Goal: Task Accomplishment & Management: Manage account settings

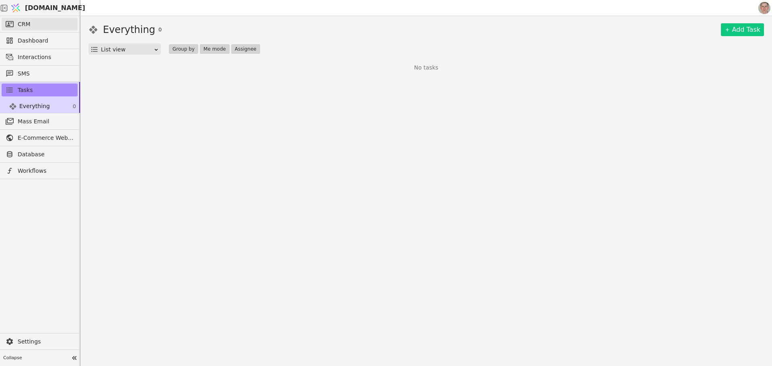
click at [55, 24] on link "CRM" at bounding box center [40, 24] width 76 height 13
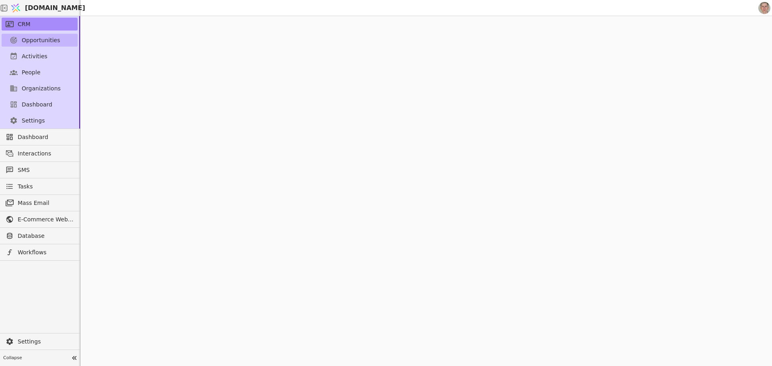
click at [63, 40] on link "Opportunities" at bounding box center [40, 40] width 76 height 13
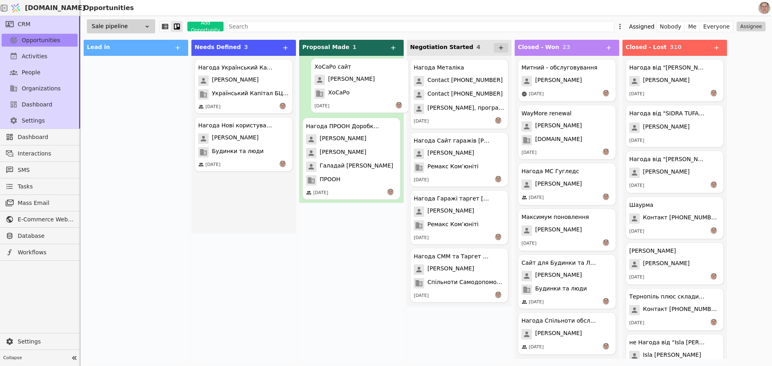
drag, startPoint x: 246, startPoint y: 208, endPoint x: 367, endPoint y: 84, distance: 172.6
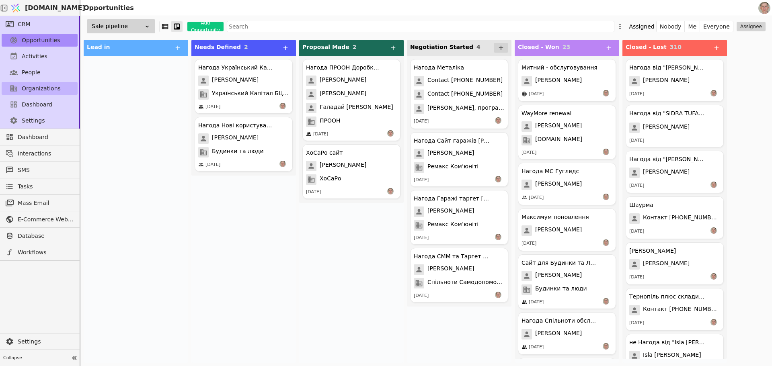
click at [46, 86] on span "Organizations" at bounding box center [41, 88] width 39 height 8
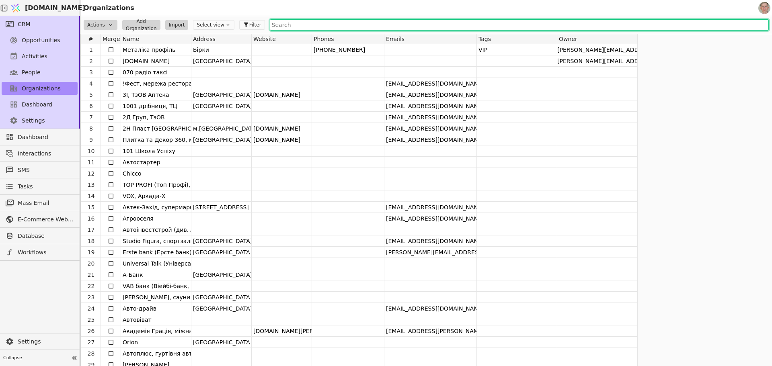
click at [292, 27] on input "text" at bounding box center [519, 24] width 499 height 11
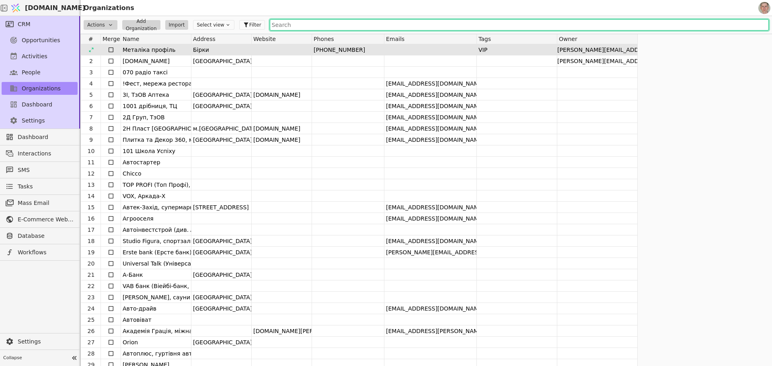
type input "З"
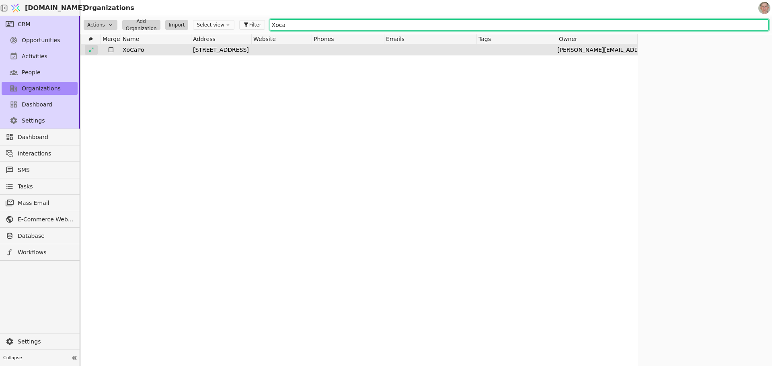
type input "Хоса"
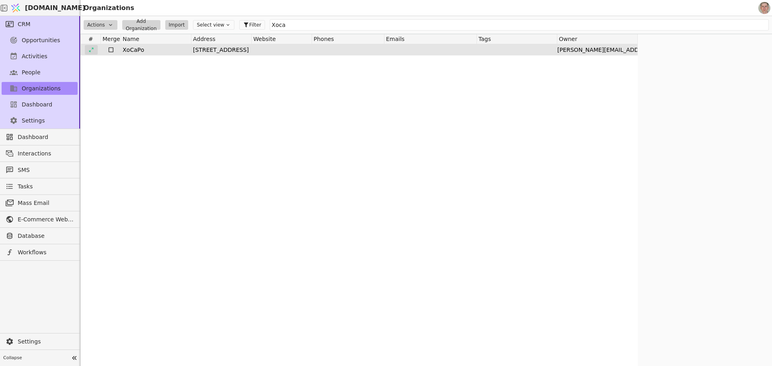
click at [91, 47] on icon at bounding box center [91, 50] width 6 height 6
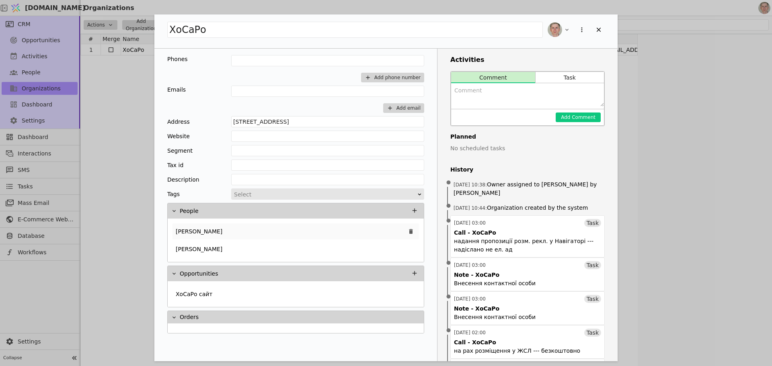
click at [291, 227] on div "Віктор Васильович" at bounding box center [296, 232] width 247 height 16
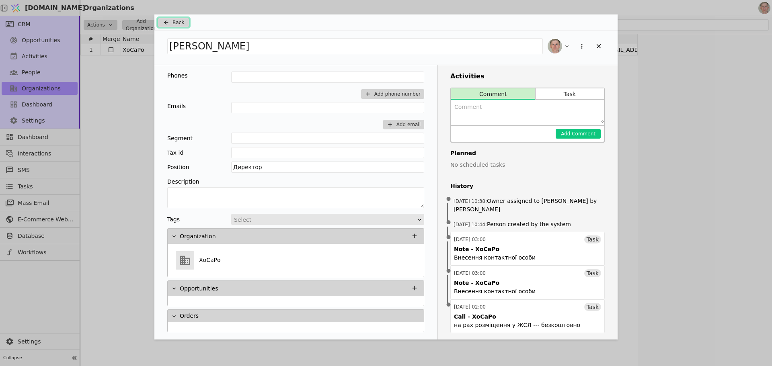
click at [170, 23] on icon "Add Opportunity" at bounding box center [166, 22] width 10 height 6
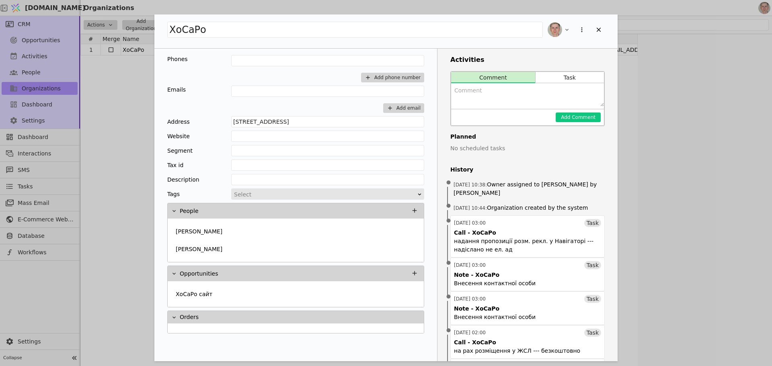
click at [110, 150] on div "ХоСаРо Phones Add phone number Emails Add email Address Львів, Богданівська, 44…" at bounding box center [386, 183] width 772 height 366
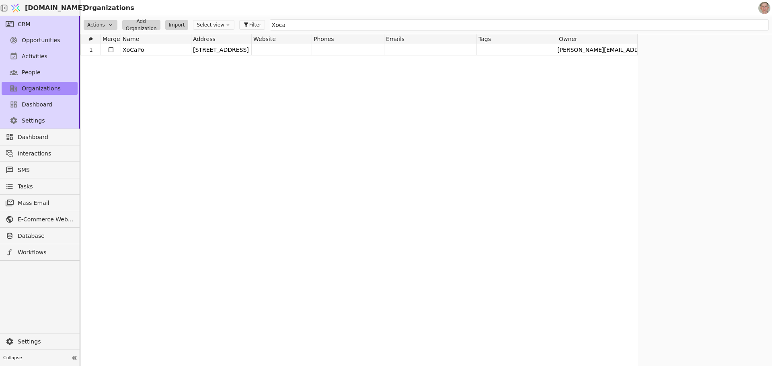
drag, startPoint x: 46, startPoint y: 9, endPoint x: 153, endPoint y: 58, distance: 117.7
click at [46, 8] on span "[DOMAIN_NAME]" at bounding box center [55, 8] width 60 height 10
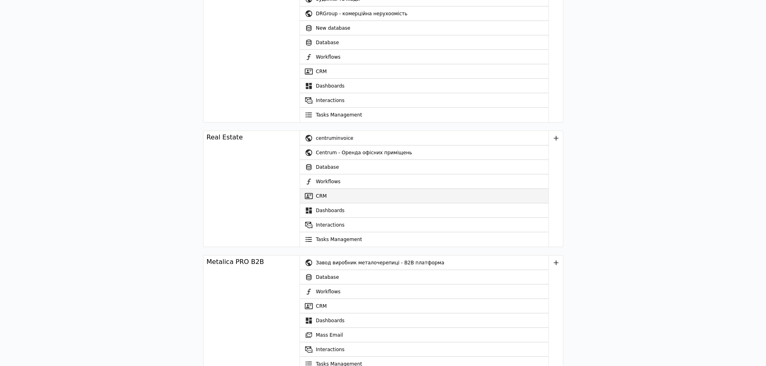
scroll to position [1046, 0]
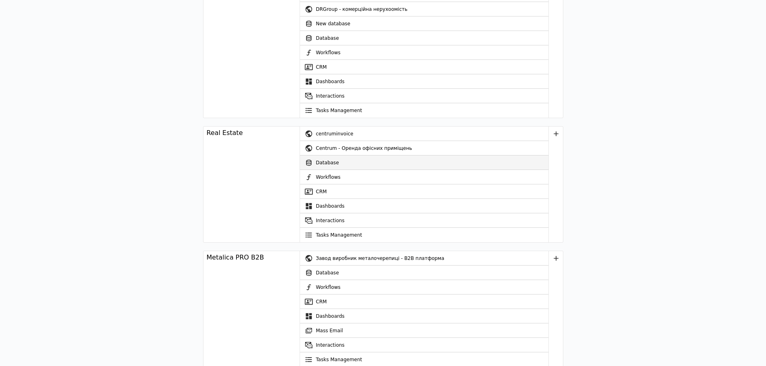
click at [341, 162] on link "Database" at bounding box center [424, 163] width 249 height 14
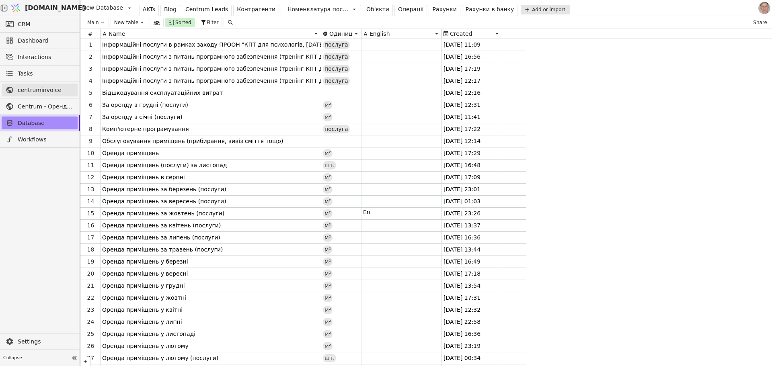
click at [50, 90] on span "centruminvoice" at bounding box center [46, 90] width 56 height 8
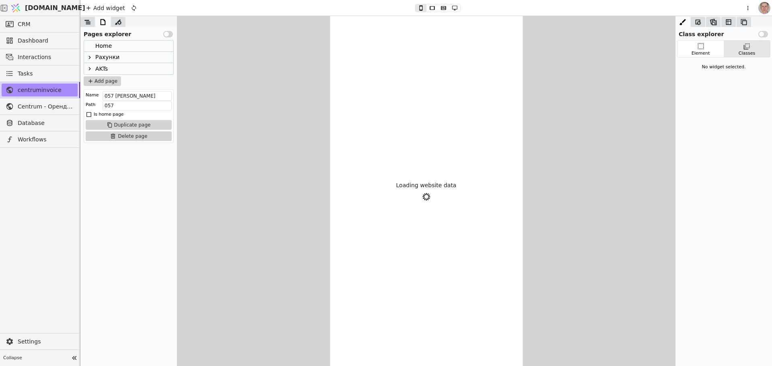
click at [91, 56] on icon at bounding box center [89, 57] width 6 height 6
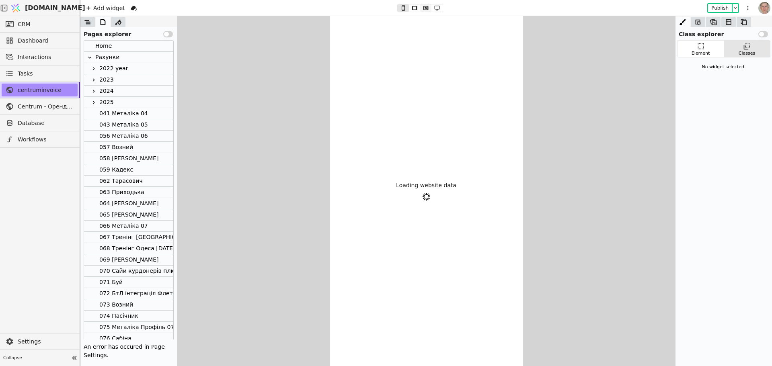
click at [425, 8] on icon at bounding box center [425, 8] width 5 height 4
click at [436, 8] on icon at bounding box center [437, 8] width 10 height 6
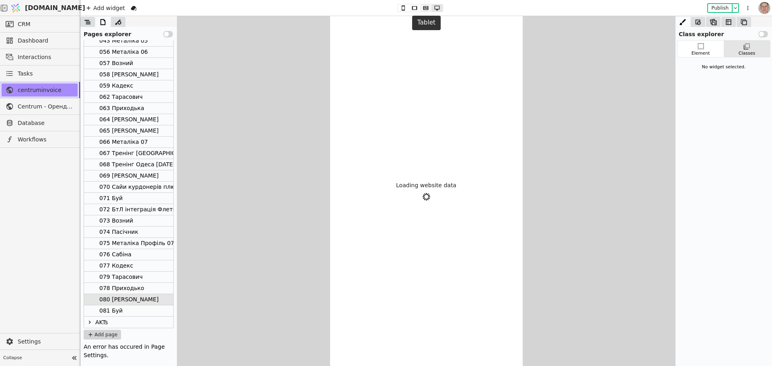
click at [426, 8] on icon at bounding box center [425, 8] width 5 height 4
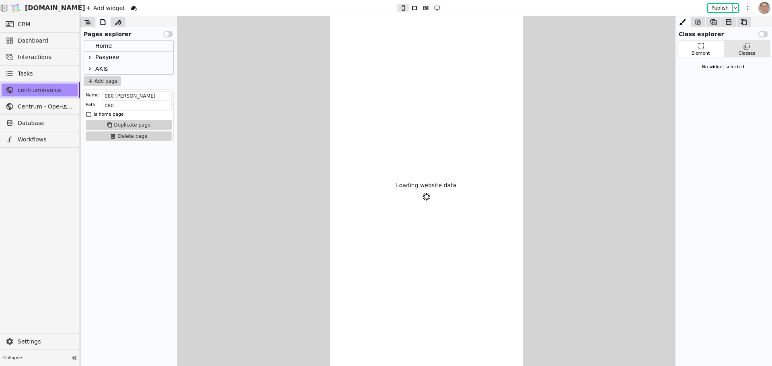
drag, startPoint x: 247, startPoint y: 159, endPoint x: 245, endPoint y: 148, distance: 10.9
click at [246, 159] on div "Loading website data" at bounding box center [426, 191] width 692 height 350
click at [90, 54] on icon at bounding box center [89, 57] width 6 height 6
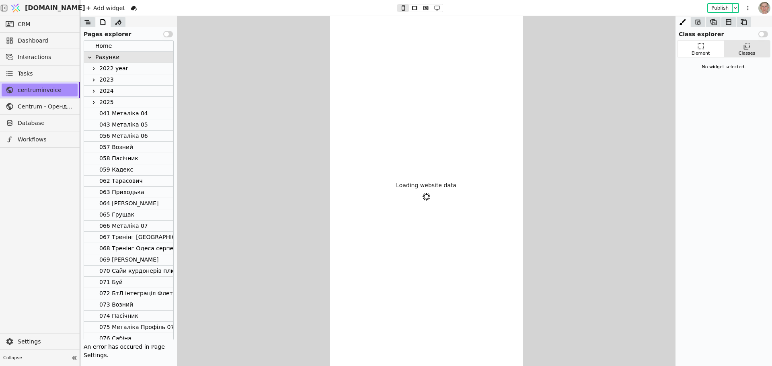
click at [126, 111] on div "041 Металіка 04" at bounding box center [123, 113] width 49 height 11
drag, startPoint x: 44, startPoint y: 22, endPoint x: 117, endPoint y: 94, distance: 102.7
click at [44, 21] on link "CRM" at bounding box center [40, 24] width 76 height 13
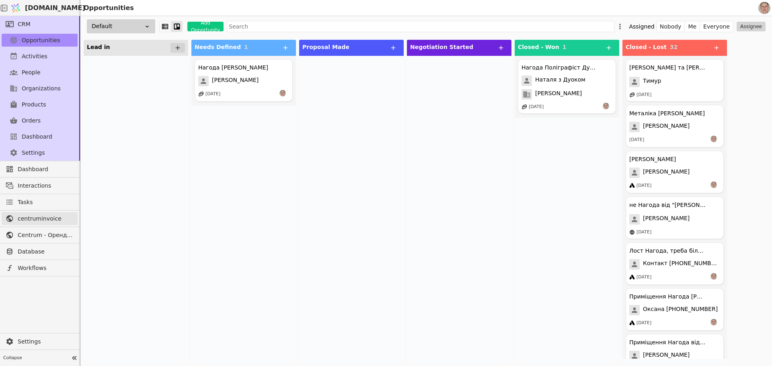
click at [55, 217] on span "centruminvoice" at bounding box center [46, 219] width 56 height 8
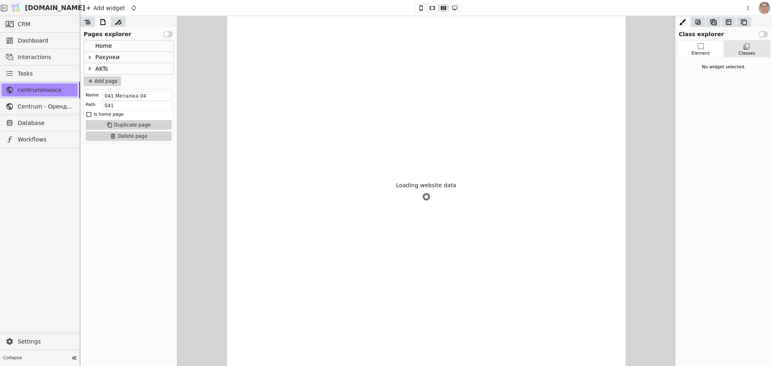
click at [99, 56] on div "Рахунки" at bounding box center [107, 57] width 24 height 11
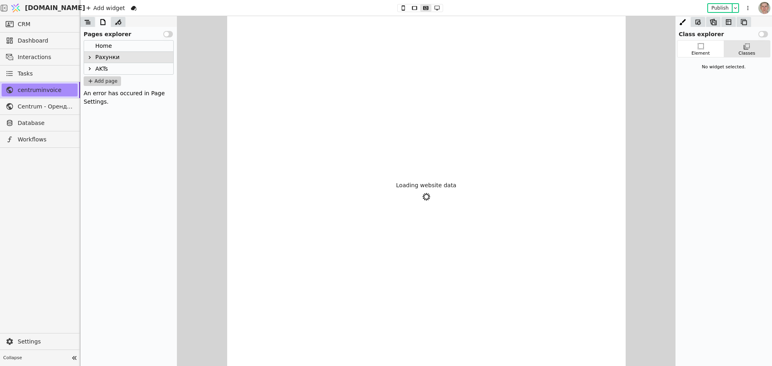
click at [90, 56] on icon at bounding box center [89, 57] width 6 height 6
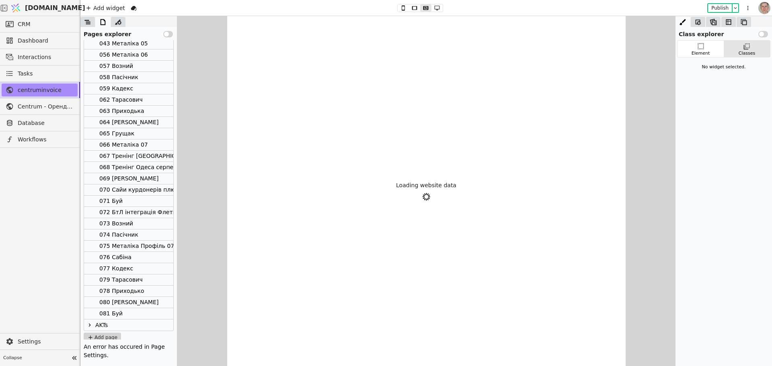
scroll to position [84, 0]
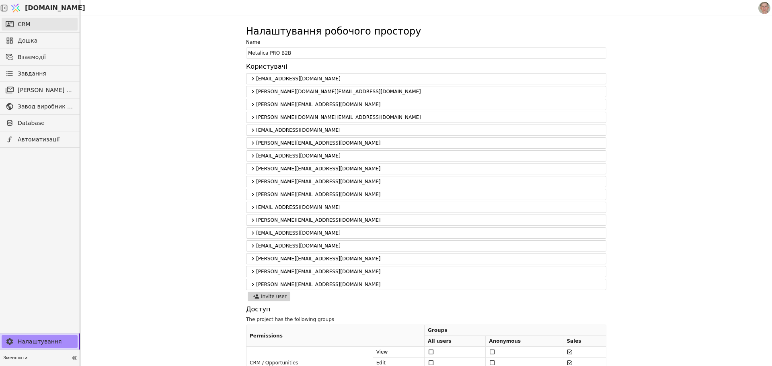
click at [43, 20] on link "CRM" at bounding box center [40, 24] width 76 height 13
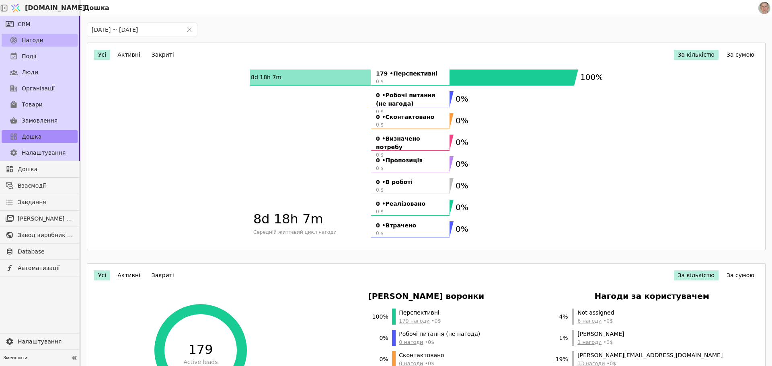
click at [39, 37] on span "Нагоди" at bounding box center [33, 40] width 22 height 8
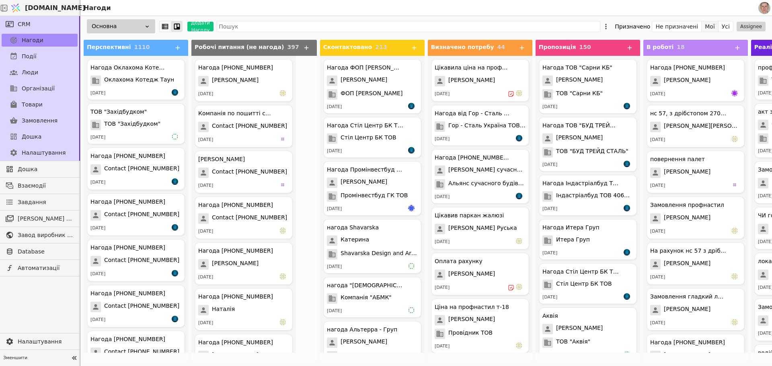
click at [715, 26] on button "Мої" at bounding box center [710, 26] width 17 height 11
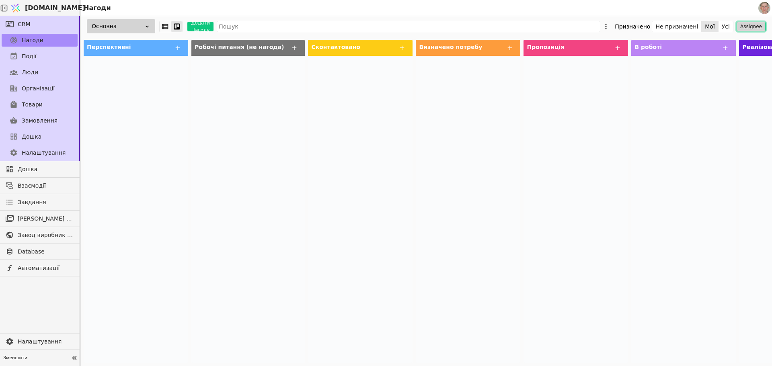
click at [748, 28] on button "Assignee" at bounding box center [751, 27] width 29 height 10
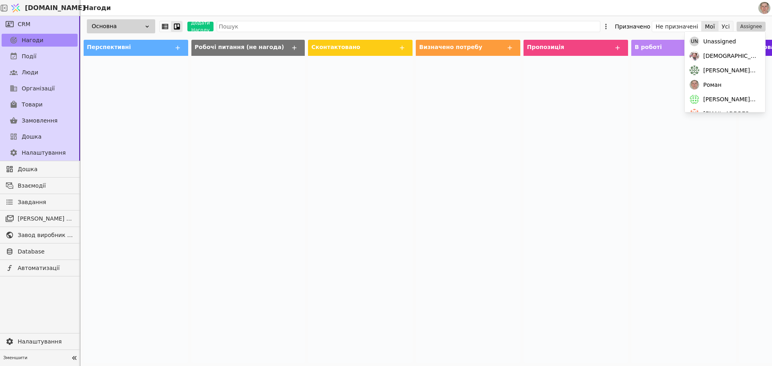
click at [729, 29] on button "Усі" at bounding box center [726, 26] width 14 height 11
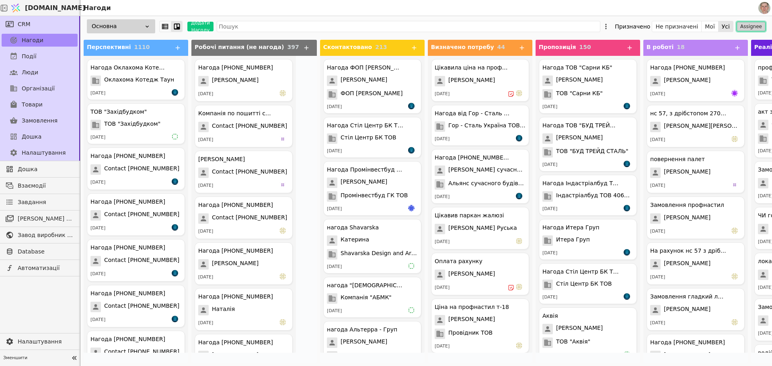
click at [750, 26] on button "Assignee" at bounding box center [751, 27] width 29 height 10
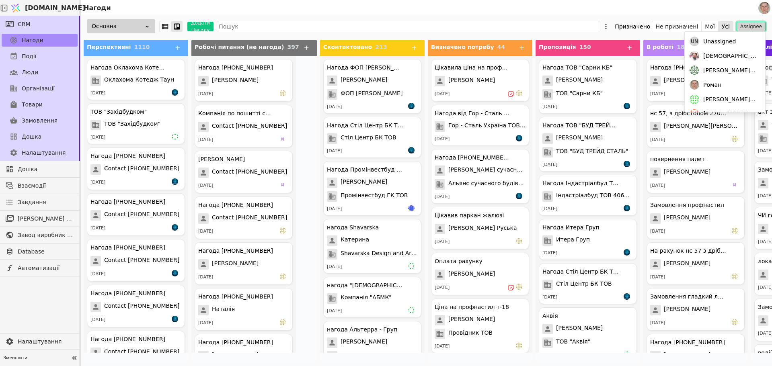
scroll to position [47, 0]
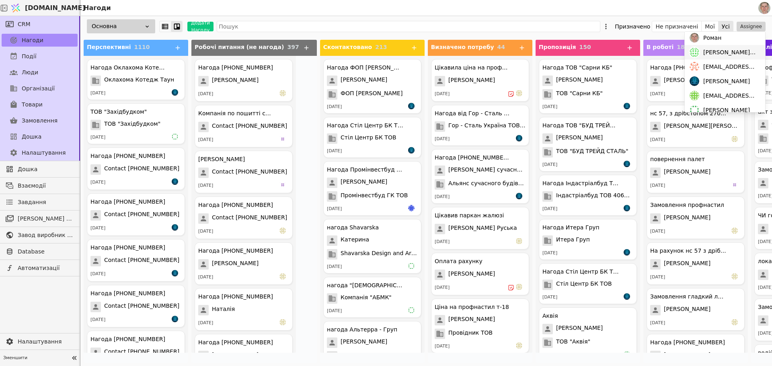
click at [721, 52] on span "mykola.ch@metalicaprofil.com" at bounding box center [730, 52] width 54 height 8
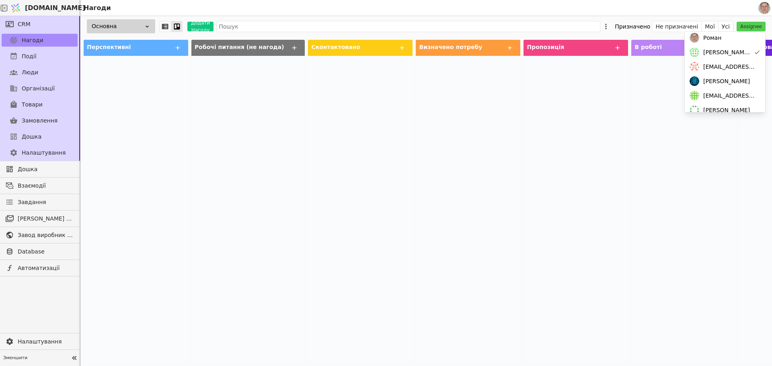
click at [308, 160] on div at bounding box center [360, 209] width 105 height 307
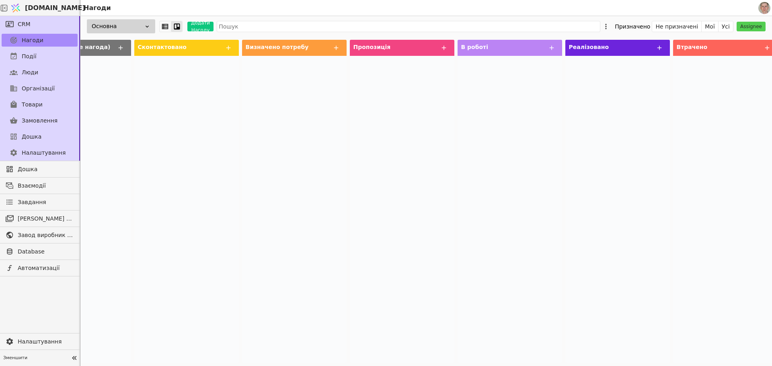
scroll to position [0, 0]
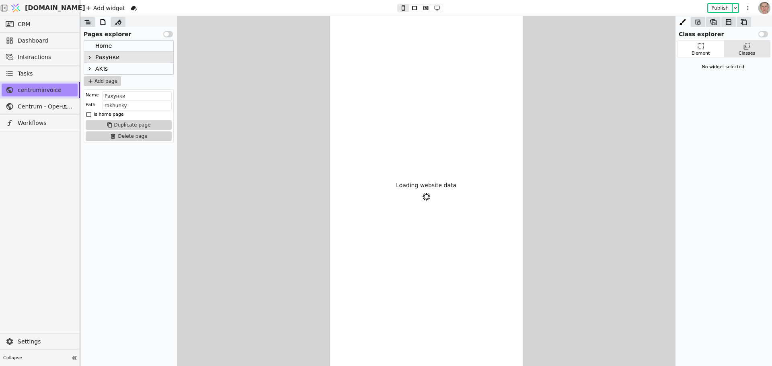
click at [89, 56] on icon at bounding box center [89, 57] width 6 height 6
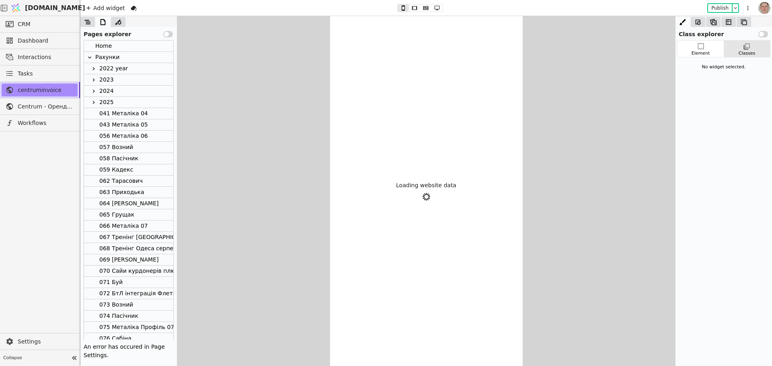
scroll to position [84, 0]
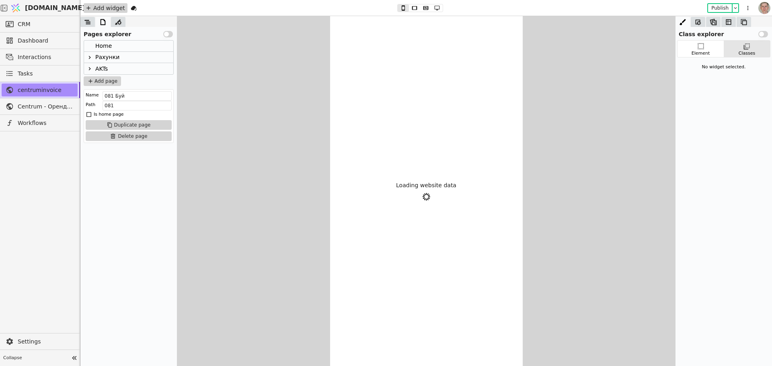
click at [54, 19] on link "CRM" at bounding box center [40, 24] width 76 height 13
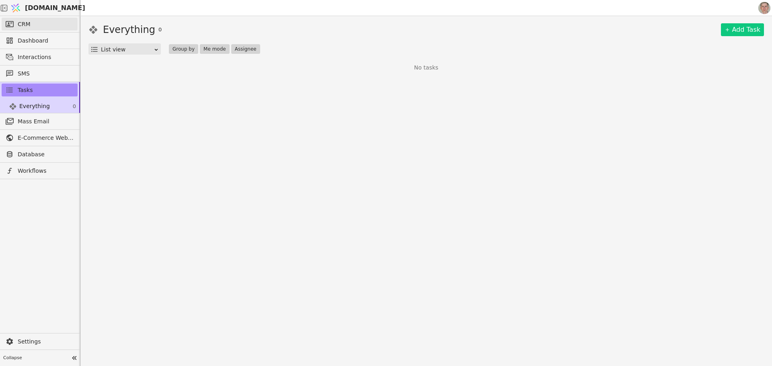
click at [52, 21] on link "CRM" at bounding box center [40, 24] width 76 height 13
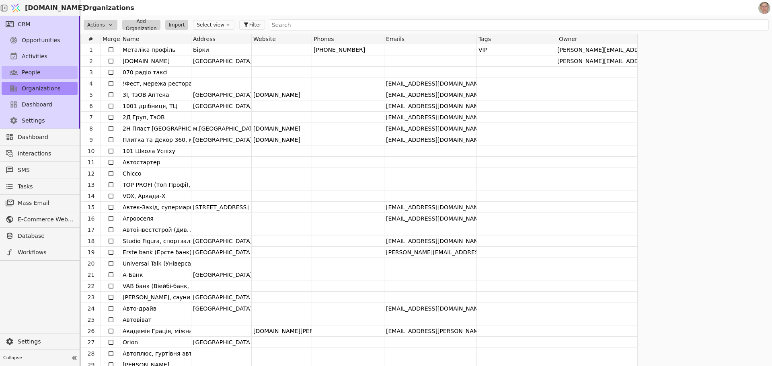
click at [50, 72] on link "People" at bounding box center [40, 72] width 76 height 13
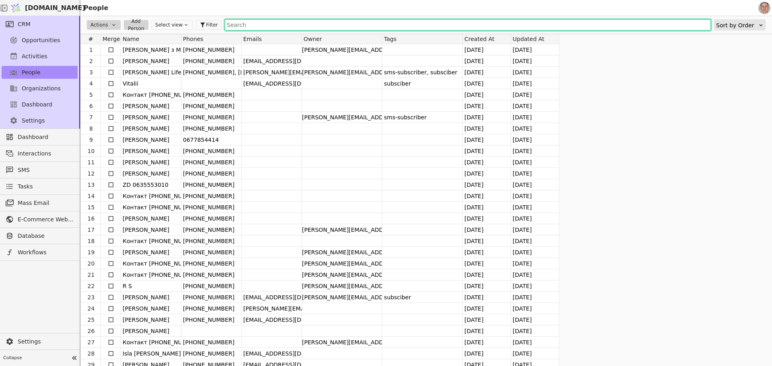
click at [302, 26] on input "text" at bounding box center [468, 24] width 486 height 11
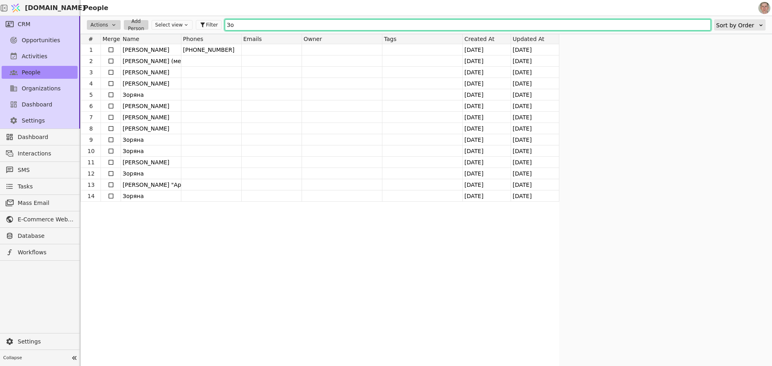
type input "З"
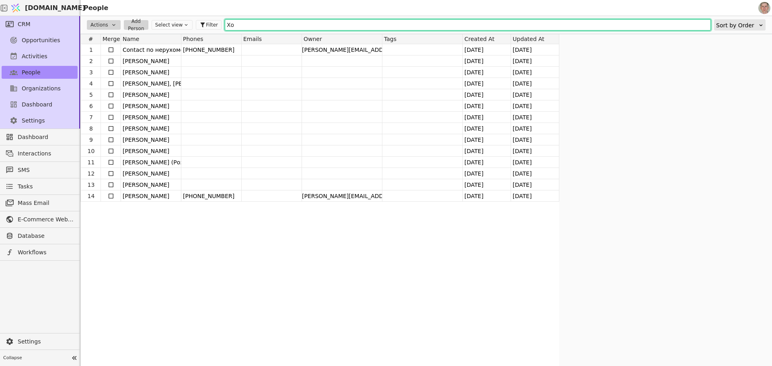
type input "Х"
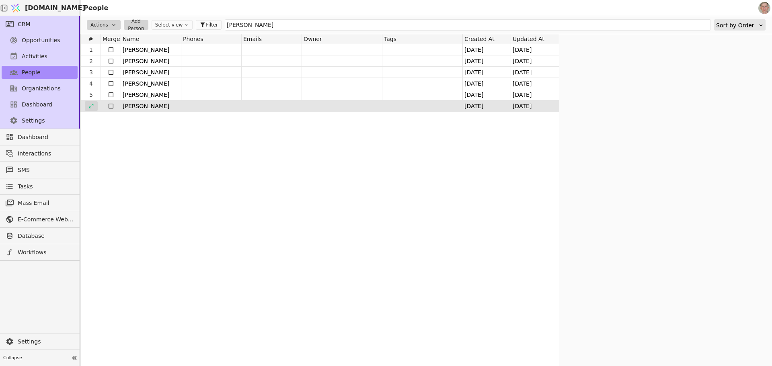
click at [93, 103] on icon at bounding box center [91, 106] width 6 height 6
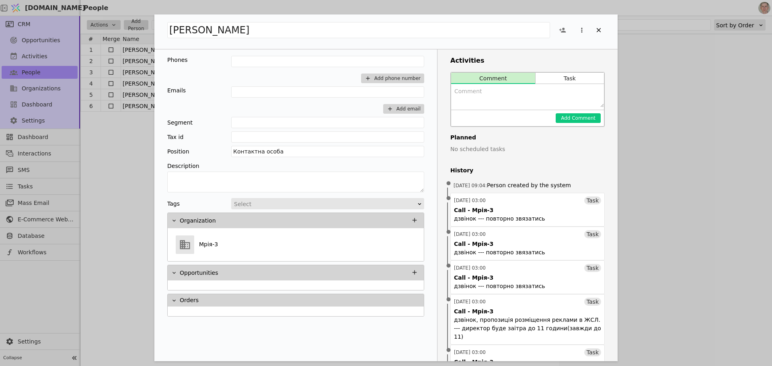
click at [120, 134] on div "[PERSON_NAME] Phones Add phone number Emails Add email Segment Tax id Position …" at bounding box center [386, 183] width 772 height 366
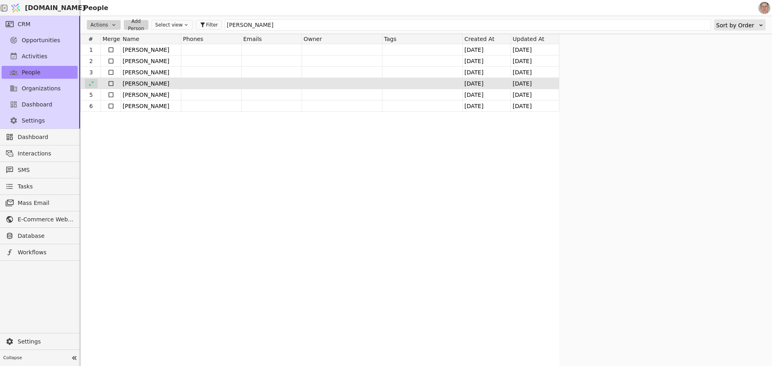
click at [93, 82] on icon at bounding box center [91, 84] width 6 height 6
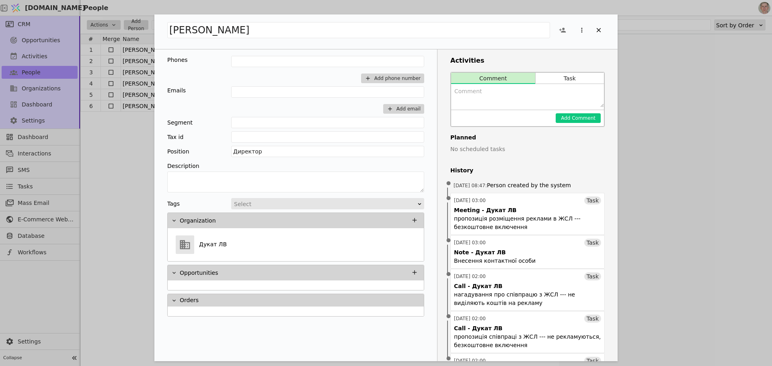
click at [123, 172] on div "[PERSON_NAME] Phones Add phone number Emails Add email Segment Tax id Position …" at bounding box center [386, 183] width 772 height 366
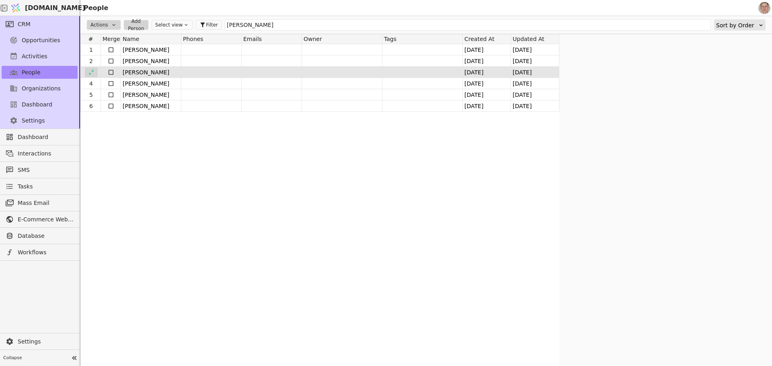
click at [92, 71] on icon at bounding box center [91, 73] width 6 height 6
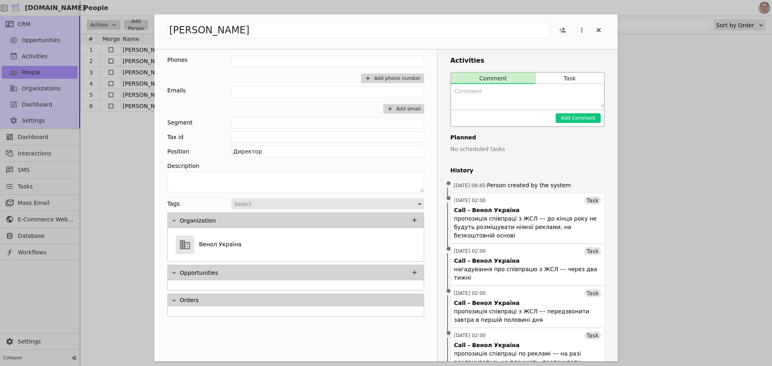
click at [110, 148] on div "[PERSON_NAME] Phones Add phone number Emails Add email Segment Tax id Position …" at bounding box center [386, 183] width 772 height 366
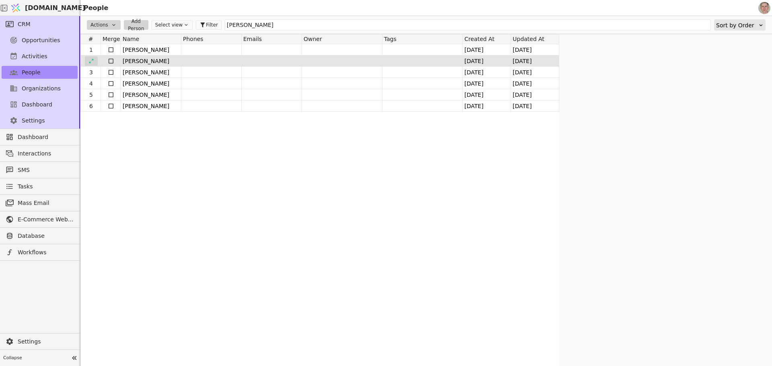
click at [97, 58] on div at bounding box center [91, 61] width 13 height 10
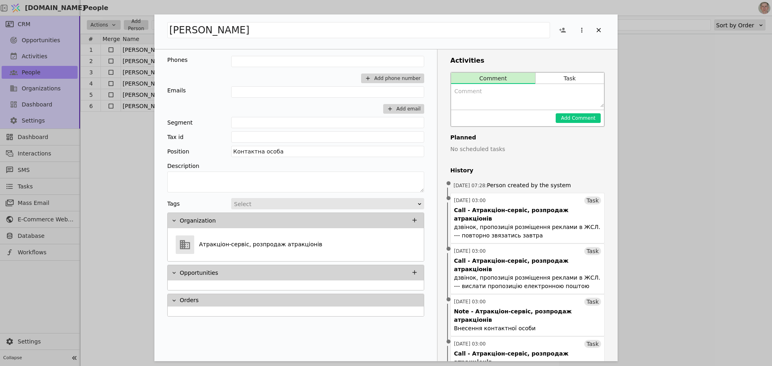
click at [115, 143] on div "[PERSON_NAME] Phones Add phone number Emails Add email Segment Tax id Position …" at bounding box center [386, 183] width 772 height 366
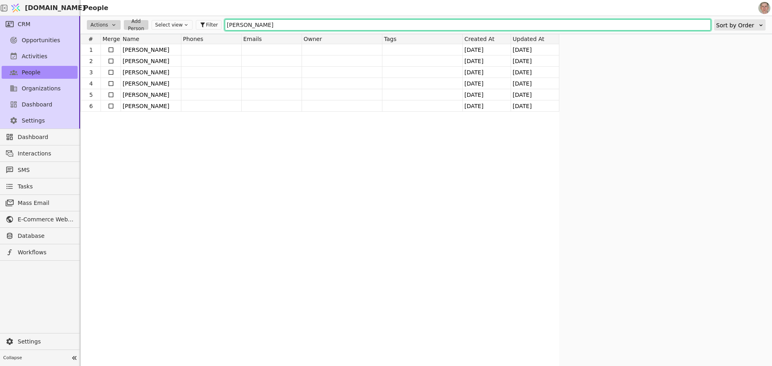
drag, startPoint x: 303, startPoint y: 26, endPoint x: 189, endPoint y: 19, distance: 114.0
click at [190, 20] on div "Actions Add Person Select view Filter [PERSON_NAME] by Order" at bounding box center [426, 25] width 692 height 18
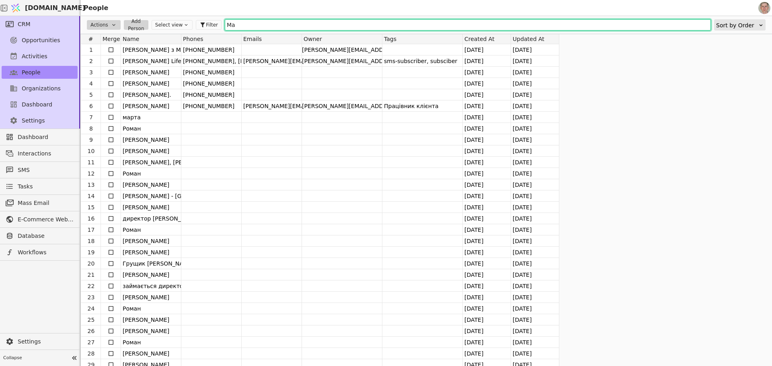
type input "М"
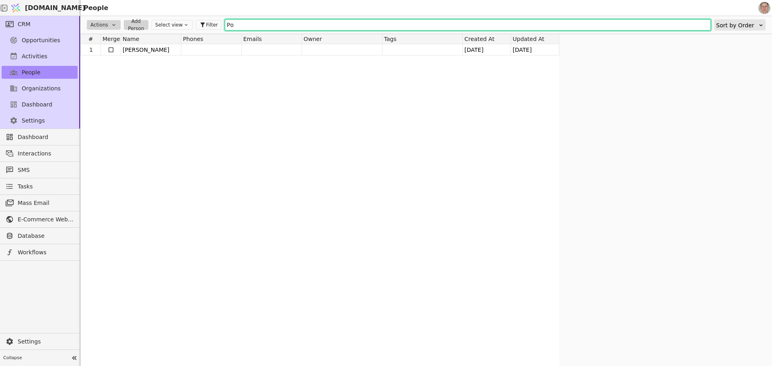
type input "Р"
type input "М"
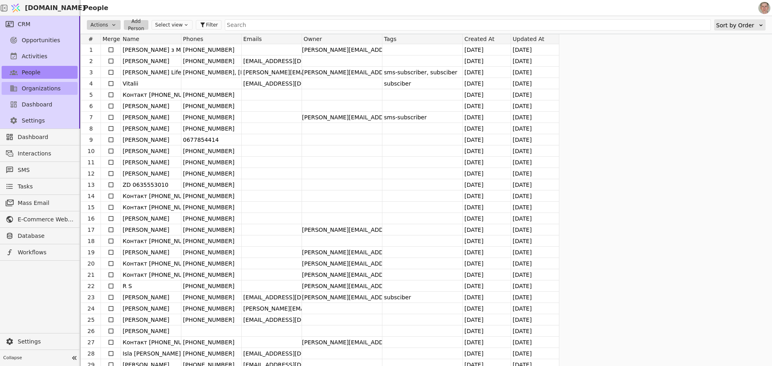
click at [47, 90] on span "Organizations" at bounding box center [41, 88] width 39 height 8
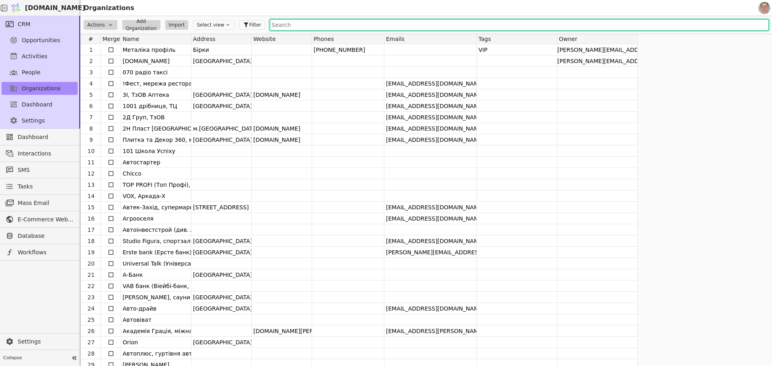
click at [277, 25] on input "text" at bounding box center [519, 24] width 499 height 11
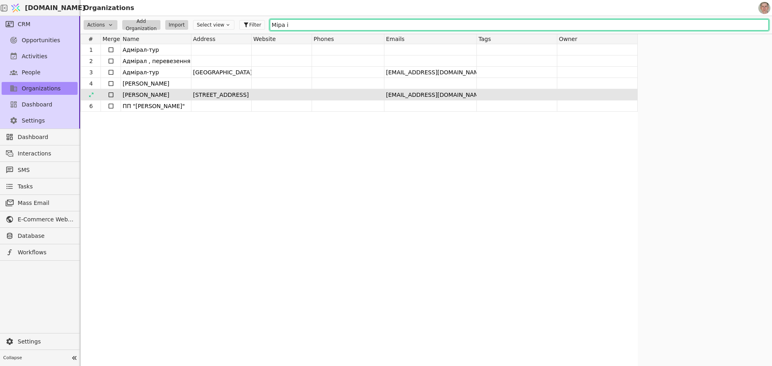
type input "Міра і"
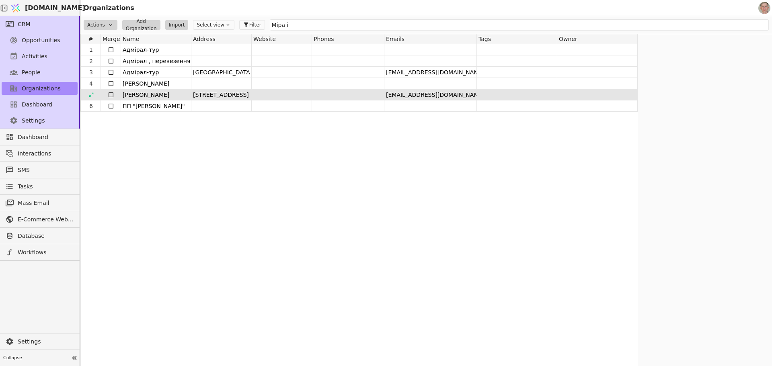
drag, startPoint x: 110, startPoint y: 96, endPoint x: 111, endPoint y: 90, distance: 6.2
click at [110, 95] on icon at bounding box center [111, 95] width 6 height 6
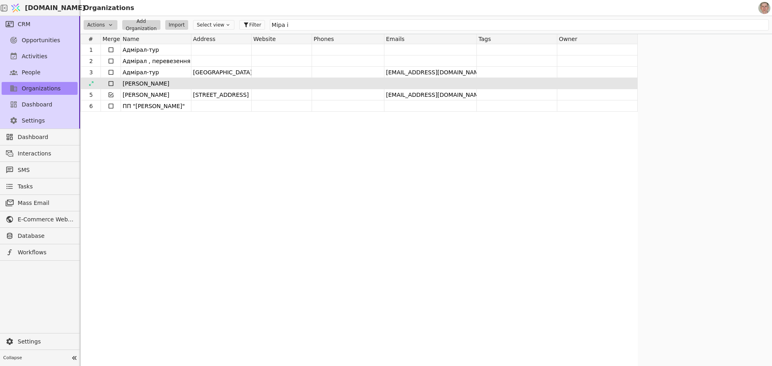
click at [111, 84] on icon at bounding box center [111, 83] width 6 height 6
click at [106, 22] on html "[DOMAIN_NAME] Organizations CRM Opportunities Activities People Organizations D…" at bounding box center [386, 183] width 772 height 366
click at [106, 61] on div "Merge" at bounding box center [102, 60] width 33 height 10
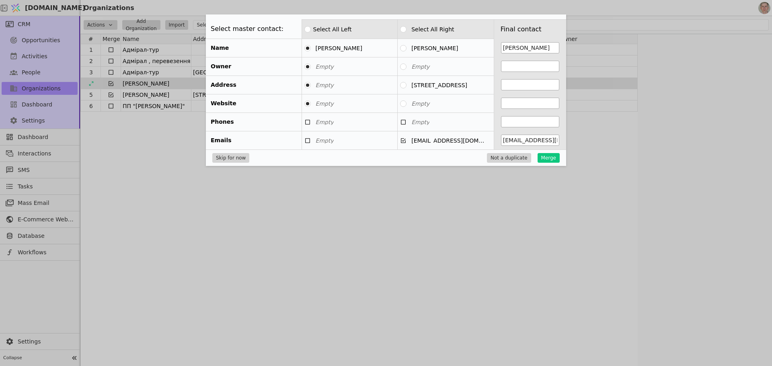
type input "[EMAIL_ADDRESS][DOMAIN_NAME]"
click at [405, 84] on button "[STREET_ADDRESS]" at bounding box center [403, 85] width 6 height 6
type input "[STREET_ADDRESS]"
click at [555, 154] on button "Merge" at bounding box center [549, 158] width 22 height 10
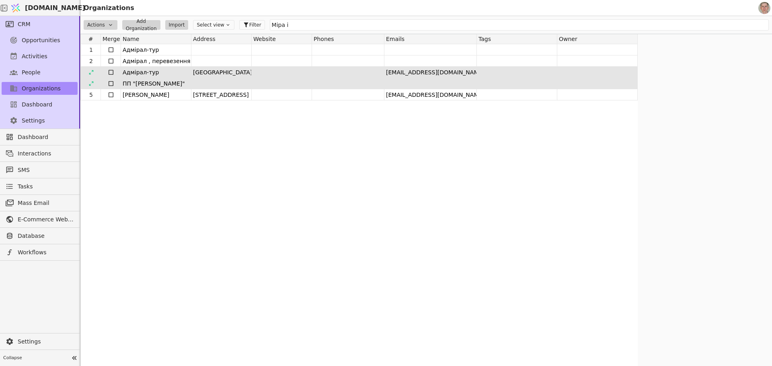
click at [110, 71] on icon at bounding box center [111, 72] width 6 height 6
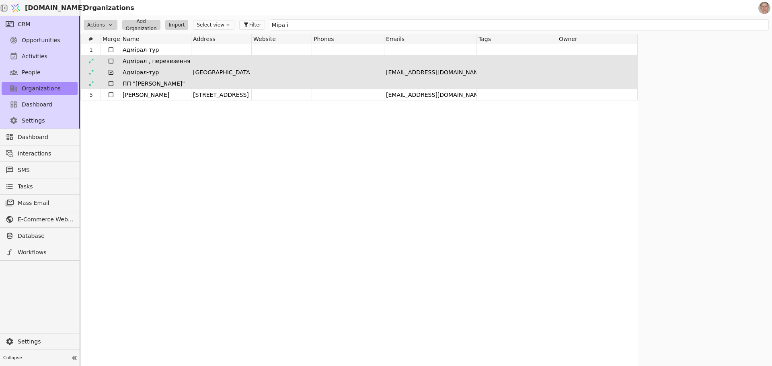
drag, startPoint x: 110, startPoint y: 70, endPoint x: 111, endPoint y: 60, distance: 10.1
click at [111, 70] on icon at bounding box center [111, 72] width 6 height 6
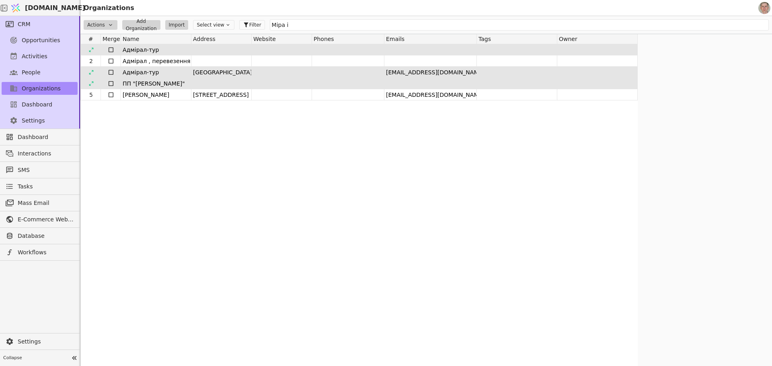
click at [112, 49] on icon at bounding box center [111, 50] width 6 height 6
click at [111, 71] on icon at bounding box center [111, 72] width 6 height 6
click at [104, 23] on html "[DOMAIN_NAME] Organizations CRM Opportunities Activities People Organizations D…" at bounding box center [386, 183] width 772 height 366
click at [108, 58] on div "Merge" at bounding box center [102, 60] width 33 height 10
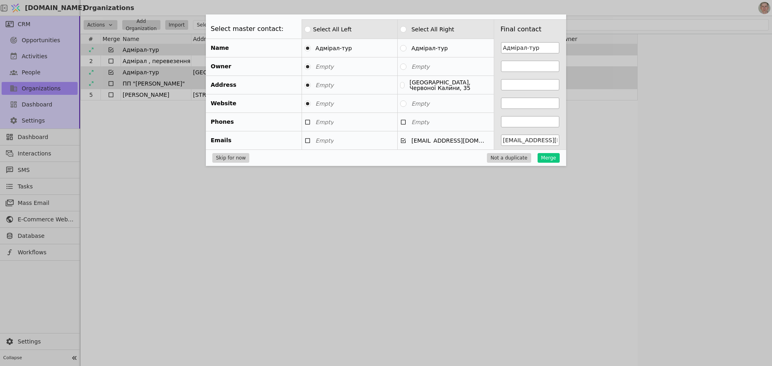
type input "[EMAIL_ADDRESS][DOMAIN_NAME]"
click at [405, 85] on button "[GEOGRAPHIC_DATA], Червоної Калини, 35" at bounding box center [402, 85] width 4 height 6
type input "[GEOGRAPHIC_DATA], Червоної Калини, 35"
click at [545, 155] on button "Merge" at bounding box center [549, 158] width 22 height 10
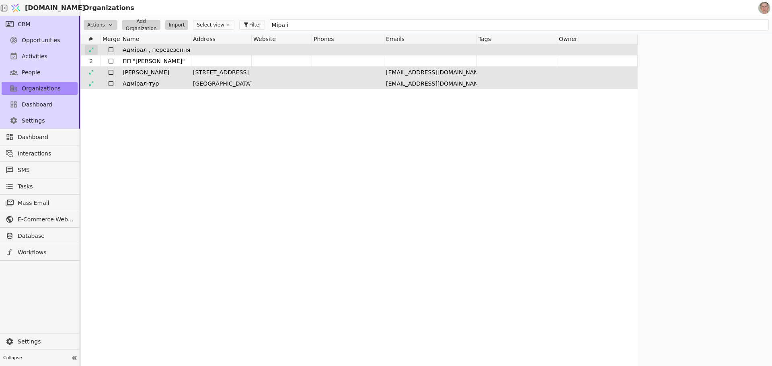
click at [93, 48] on icon at bounding box center [91, 50] width 6 height 6
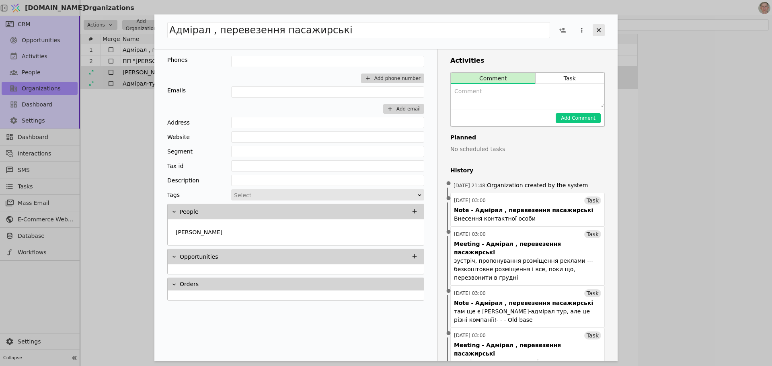
click at [598, 32] on icon "Add Opportunity" at bounding box center [598, 30] width 7 height 7
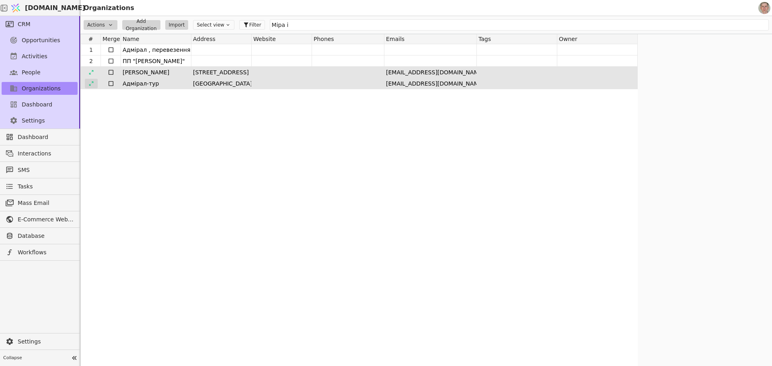
click at [91, 83] on icon at bounding box center [91, 84] width 6 height 6
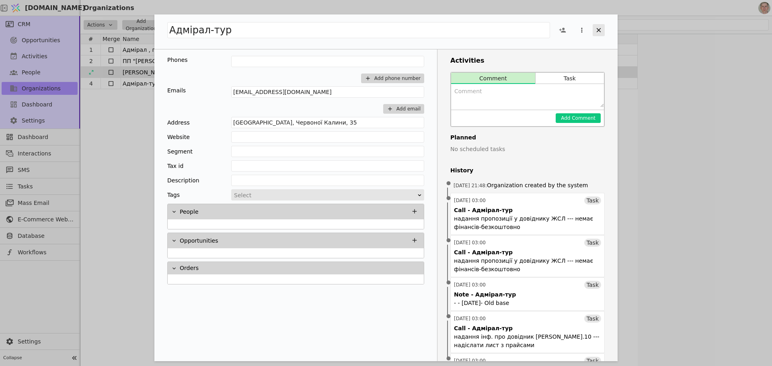
click at [596, 29] on icon "Add Opportunity" at bounding box center [598, 30] width 7 height 7
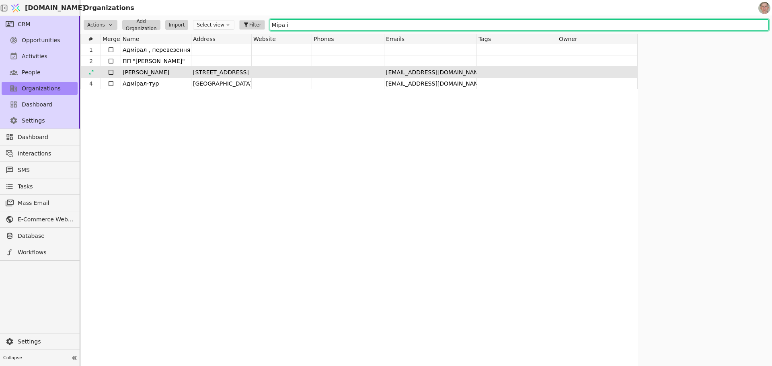
drag, startPoint x: 315, startPoint y: 26, endPoint x: 231, endPoint y: 27, distance: 84.1
click at [231, 27] on div "Actions Add Organization Import Select view Filter Міра і" at bounding box center [426, 25] width 692 height 18
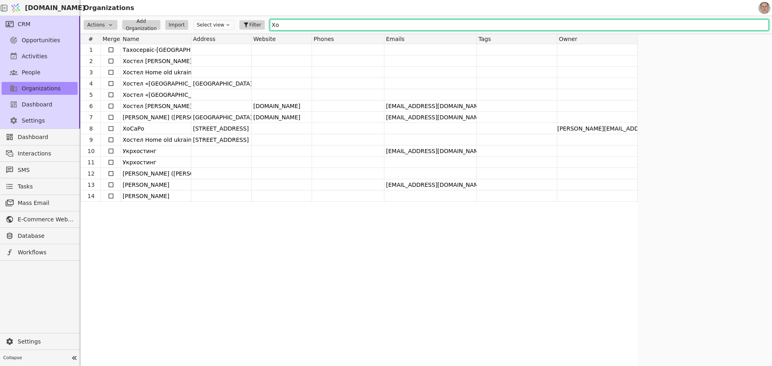
type input "Х"
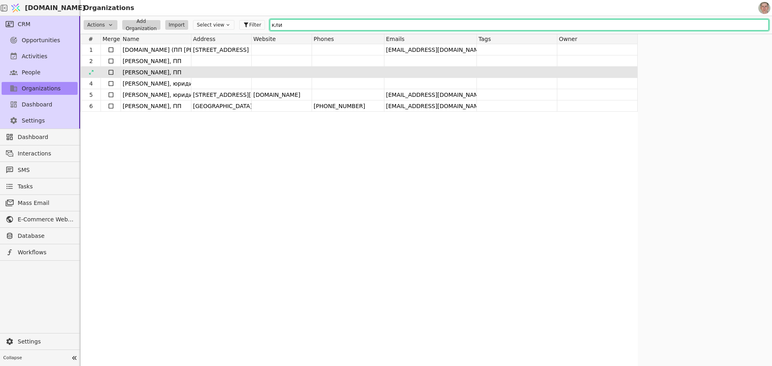
type input "кли"
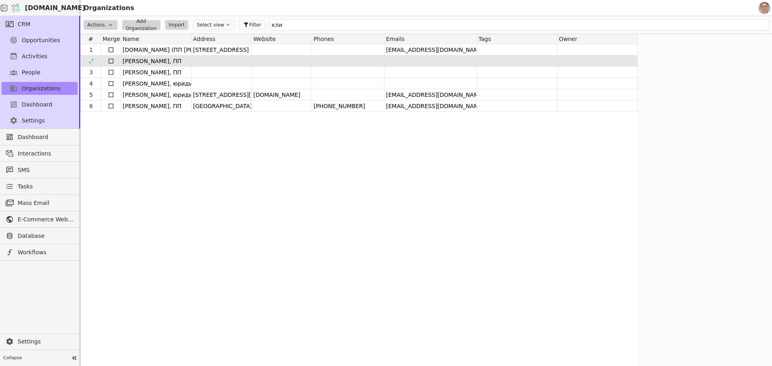
drag, startPoint x: 110, startPoint y: 74, endPoint x: 113, endPoint y: 64, distance: 9.8
click at [111, 74] on icon at bounding box center [111, 72] width 6 height 6
click at [109, 60] on icon at bounding box center [111, 61] width 6 height 6
click at [101, 23] on html "[DOMAIN_NAME] Organizations CRM Opportunities Activities People Organizations D…" at bounding box center [386, 183] width 772 height 366
click at [110, 60] on div "Merge" at bounding box center [102, 60] width 33 height 10
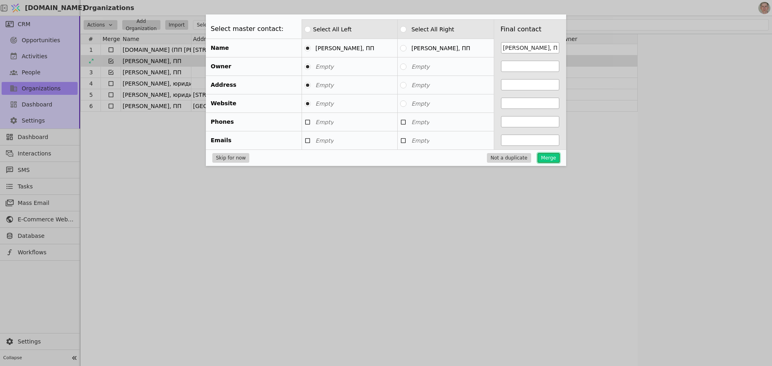
drag, startPoint x: 554, startPoint y: 158, endPoint x: 549, endPoint y: 152, distance: 7.7
click at [553, 158] on button "Merge" at bounding box center [549, 158] width 22 height 10
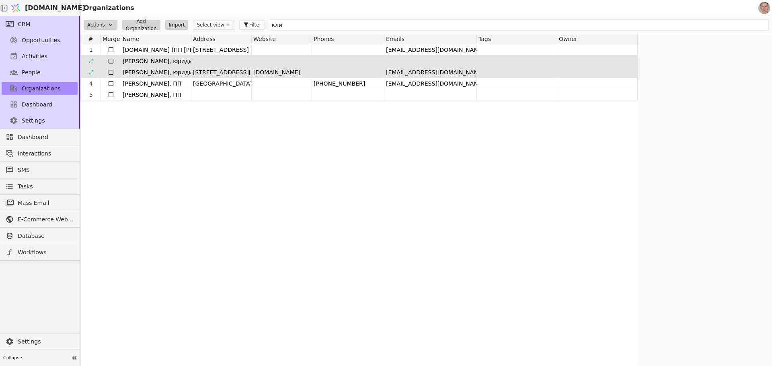
click at [110, 70] on icon at bounding box center [111, 72] width 5 height 5
click at [112, 58] on icon at bounding box center [111, 61] width 6 height 6
click at [103, 23] on html "[DOMAIN_NAME] Organizations CRM Opportunities Activities People Organizations D…" at bounding box center [386, 183] width 772 height 366
click at [101, 57] on div "Merge" at bounding box center [102, 60] width 33 height 10
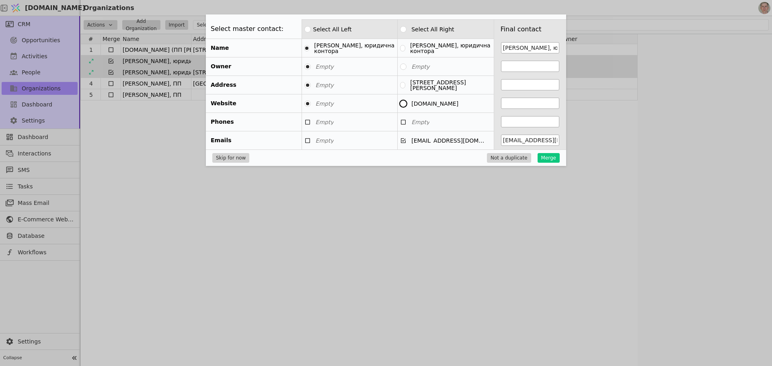
click at [404, 104] on button "[DOMAIN_NAME]" at bounding box center [403, 104] width 6 height 6
type input "[DOMAIN_NAME]"
click at [403, 87] on button "[STREET_ADDRESS][PERSON_NAME]" at bounding box center [402, 85] width 5 height 6
type input "[STREET_ADDRESS][PERSON_NAME]"
click at [405, 43] on div "[PERSON_NAME], юридична контора" at bounding box center [446, 48] width 96 height 16
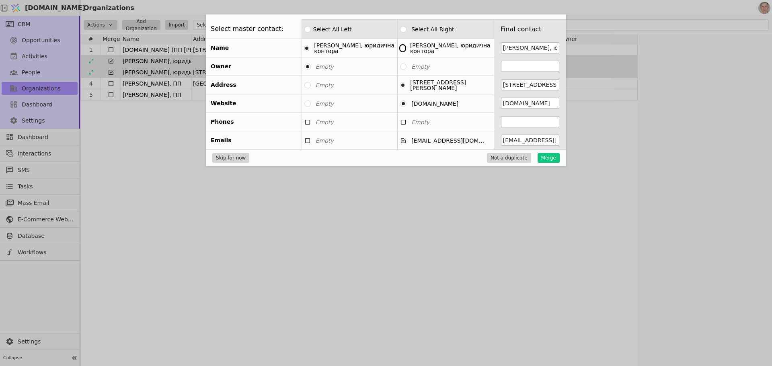
click at [405, 47] on button "[PERSON_NAME], юридична контора" at bounding box center [402, 48] width 5 height 6
click at [405, 27] on button "button" at bounding box center [403, 29] width 6 height 6
drag, startPoint x: 558, startPoint y: 159, endPoint x: 555, endPoint y: 156, distance: 4.3
click at [557, 159] on button "Merge" at bounding box center [549, 158] width 22 height 10
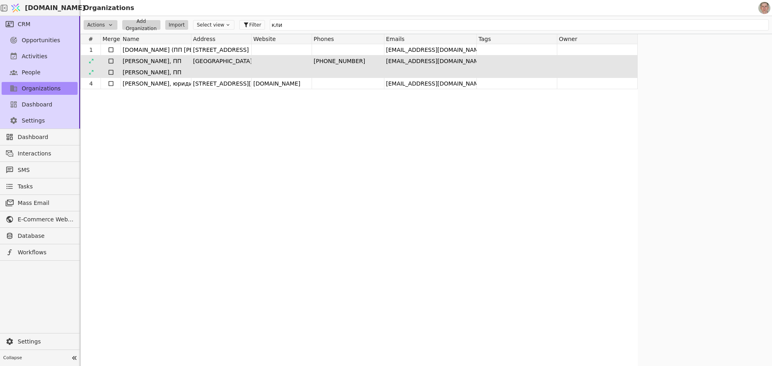
click at [111, 69] on icon at bounding box center [111, 72] width 6 height 6
click at [112, 58] on icon at bounding box center [111, 61] width 6 height 6
click at [107, 24] on html "[DOMAIN_NAME] Organizations CRM Opportunities Activities People Organizations D…" at bounding box center [386, 183] width 772 height 366
click at [105, 61] on div "Merge" at bounding box center [102, 60] width 33 height 10
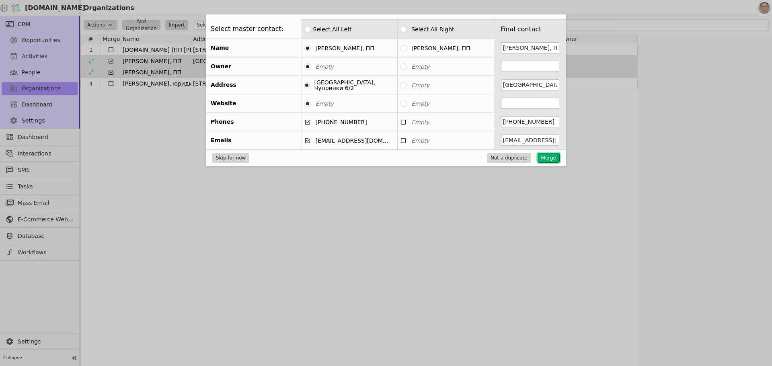
click at [551, 156] on button "Merge" at bounding box center [549, 158] width 22 height 10
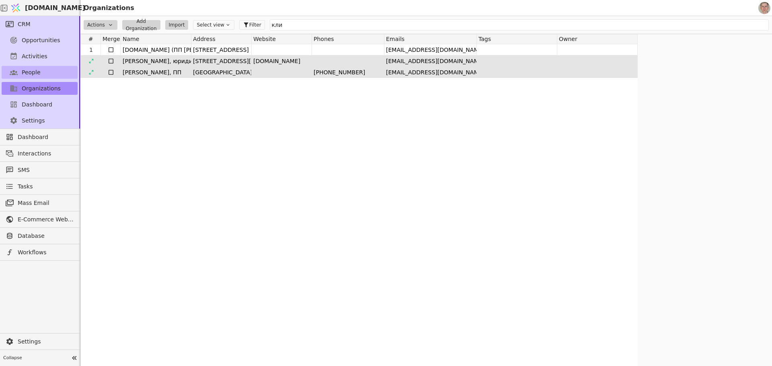
click at [40, 72] on link "People" at bounding box center [40, 72] width 76 height 13
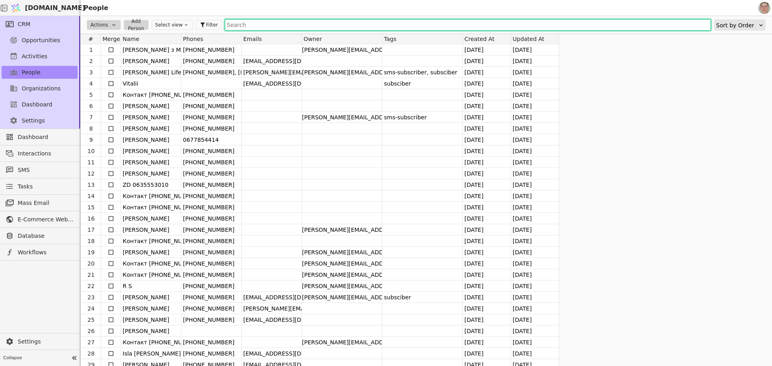
click at [275, 27] on input "text" at bounding box center [468, 24] width 486 height 11
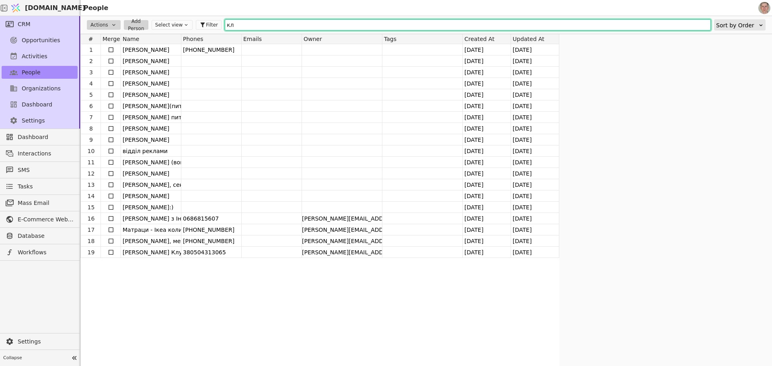
type input "к"
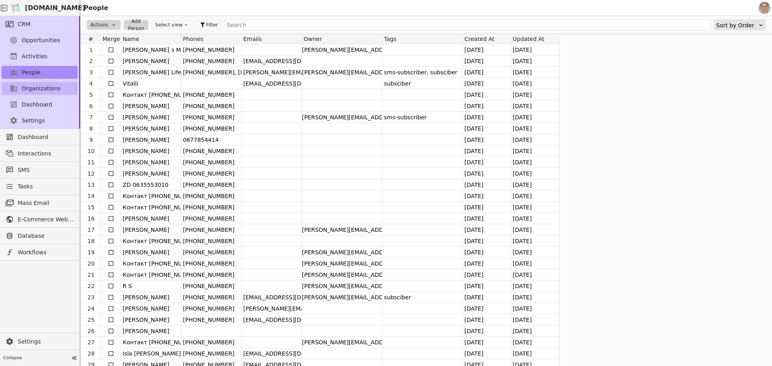
click at [56, 87] on span "Organizations" at bounding box center [41, 88] width 39 height 8
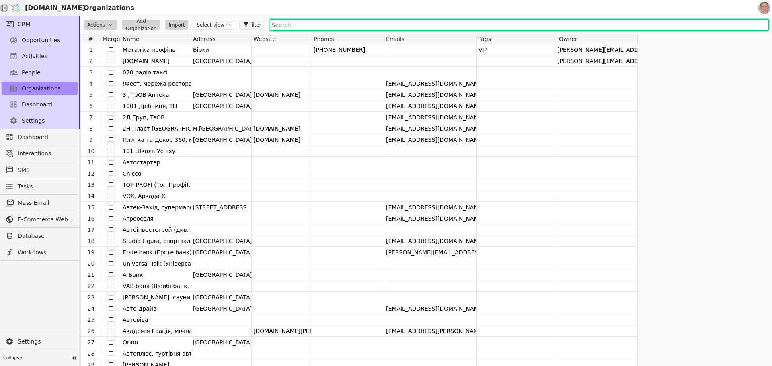
click at [299, 26] on input "text" at bounding box center [519, 24] width 499 height 11
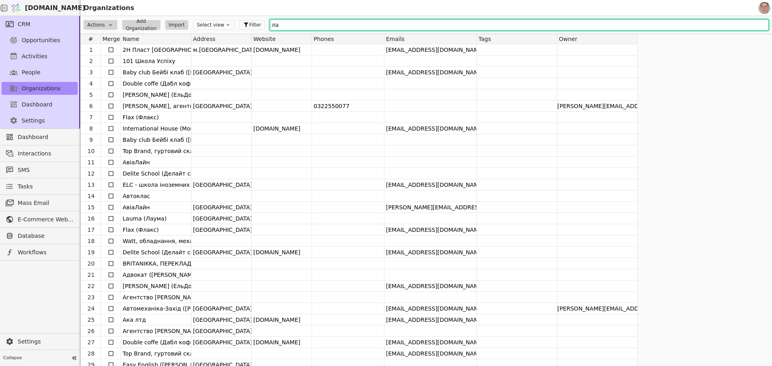
type input "л"
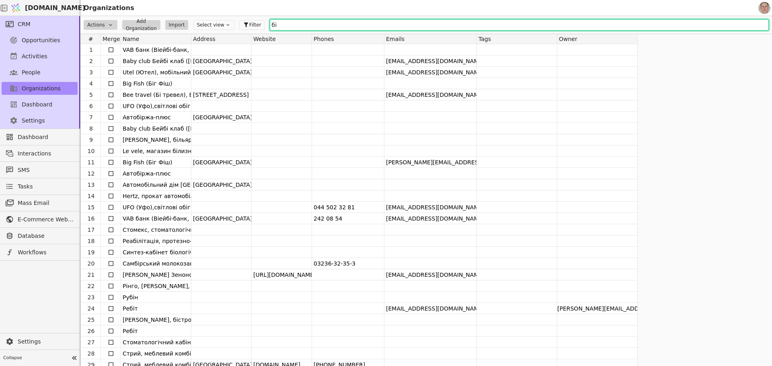
type input "б"
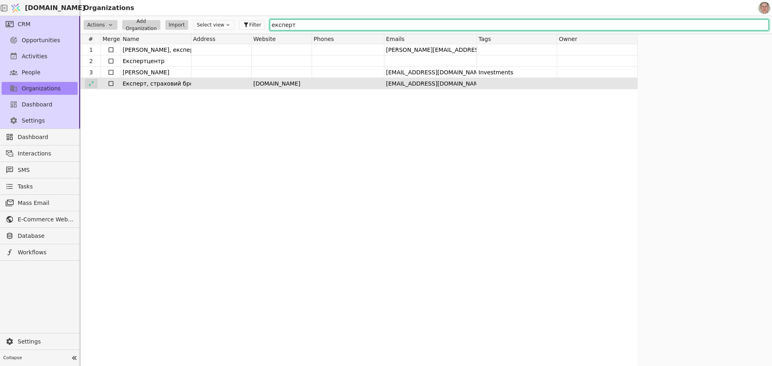
type input "експерт"
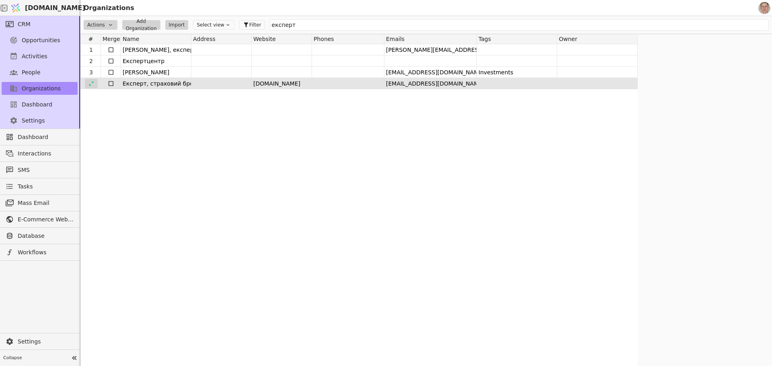
click at [92, 84] on icon at bounding box center [91, 84] width 6 height 6
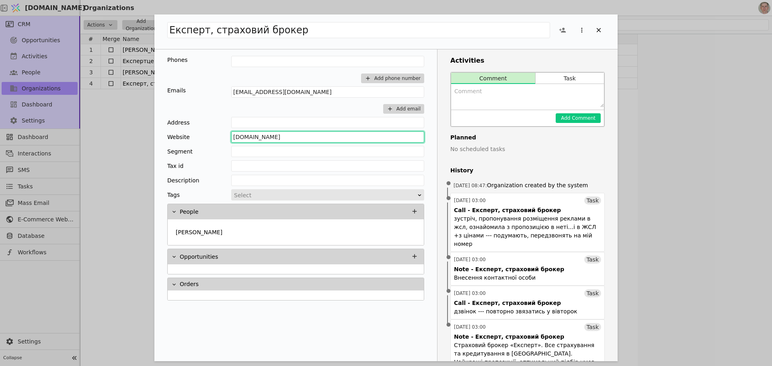
drag, startPoint x: 289, startPoint y: 136, endPoint x: 209, endPoint y: 139, distance: 80.1
click at [209, 139] on div "Website [DOMAIN_NAME]" at bounding box center [295, 136] width 257 height 11
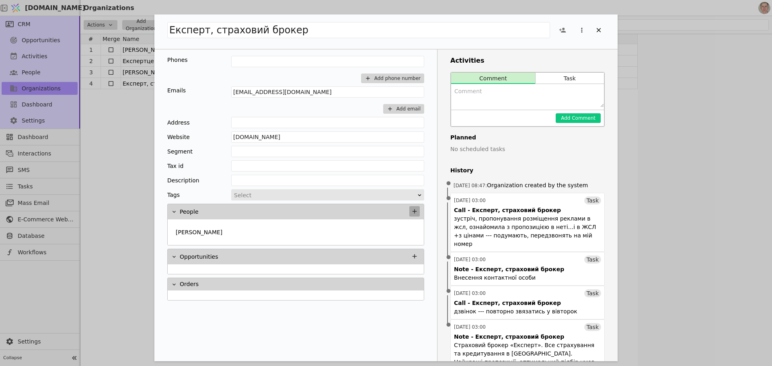
click at [413, 210] on icon "Add Opportunity" at bounding box center [414, 211] width 7 height 7
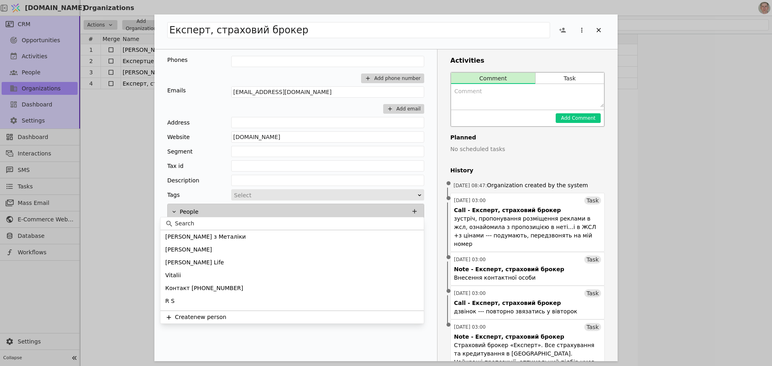
click at [281, 222] on input at bounding box center [297, 224] width 244 height 8
type input "Лавр"
click at [253, 275] on div "[PERSON_NAME]" at bounding box center [291, 275] width 263 height 13
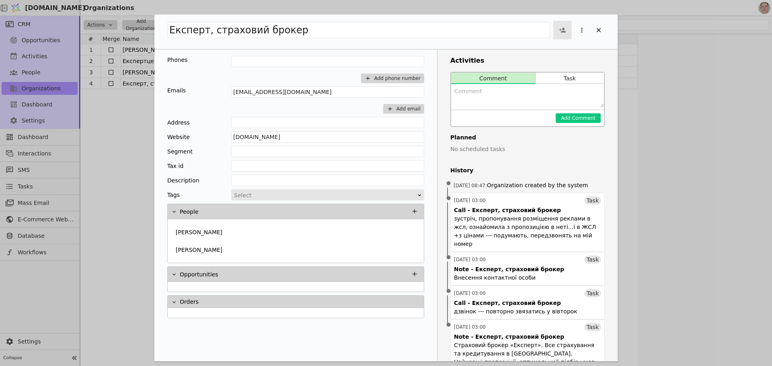
click at [567, 29] on span "Add Opportunity" at bounding box center [562, 30] width 15 height 15
click at [554, 79] on span "[PERSON_NAME]" at bounding box center [563, 78] width 47 height 8
click at [305, 246] on div "[PERSON_NAME]" at bounding box center [296, 249] width 247 height 16
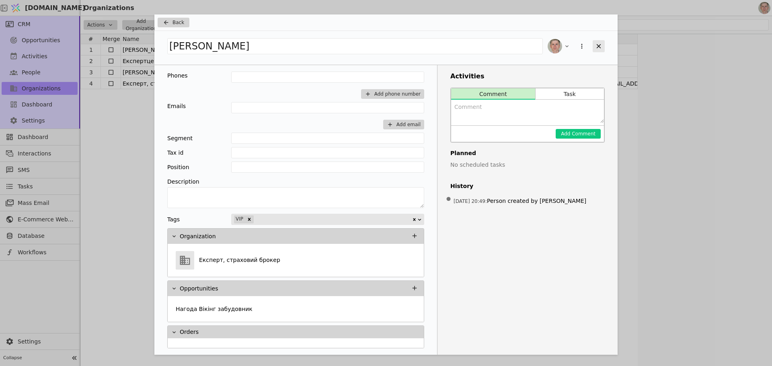
click at [600, 46] on icon "Add Opportunity" at bounding box center [598, 46] width 7 height 7
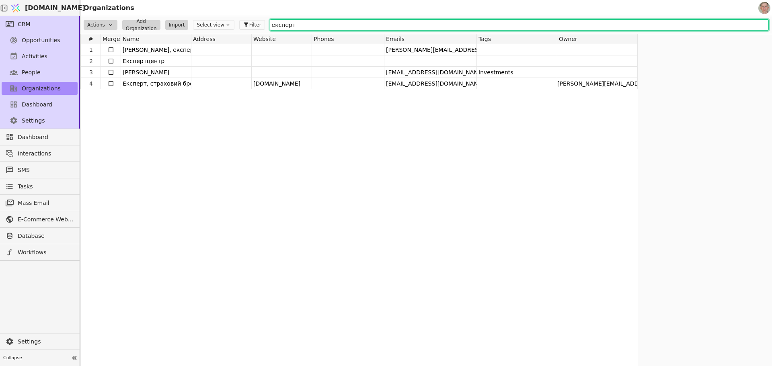
drag, startPoint x: 301, startPoint y: 24, endPoint x: 207, endPoint y: 23, distance: 94.1
click at [204, 23] on div "Actions Add Organization Import Select view Filter експерт" at bounding box center [426, 25] width 692 height 18
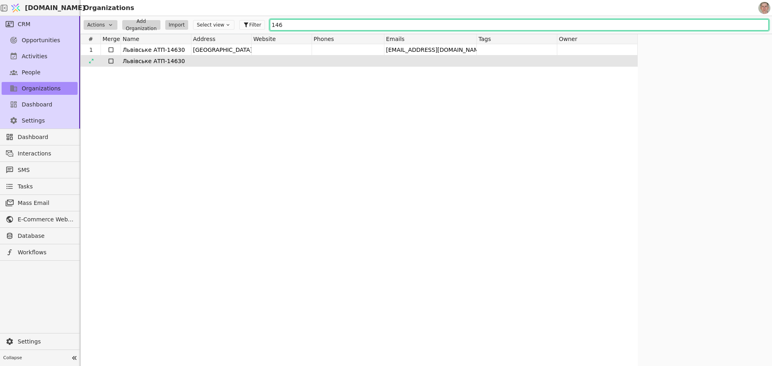
type input "146"
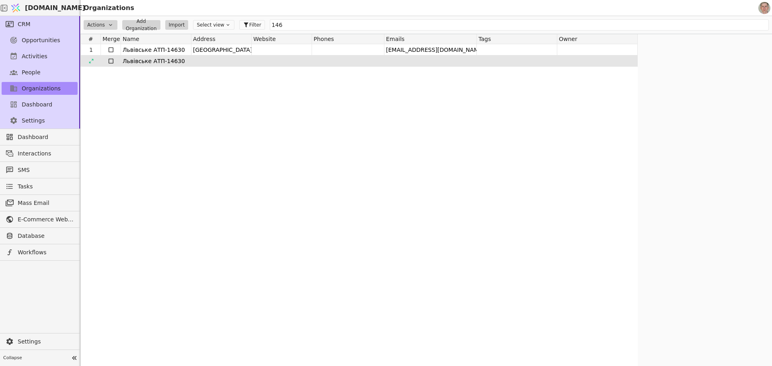
click at [111, 60] on icon at bounding box center [111, 61] width 6 height 6
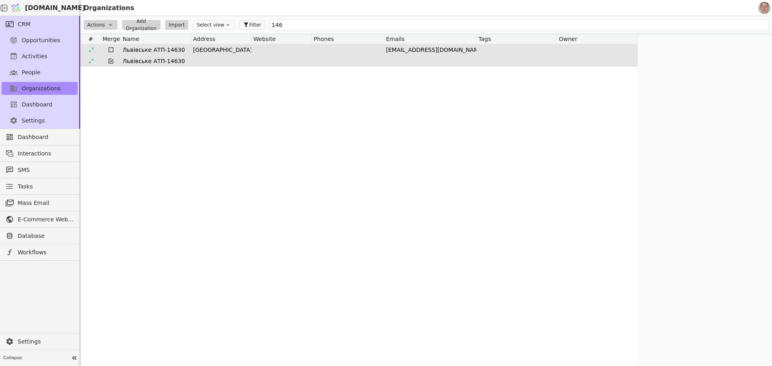
click at [109, 48] on icon at bounding box center [111, 50] width 6 height 6
click at [109, 25] on html "[DOMAIN_NAME] Organizations CRM Opportunities Activities People Organizations D…" at bounding box center [386, 183] width 772 height 366
click at [106, 61] on div "Merge" at bounding box center [102, 60] width 33 height 10
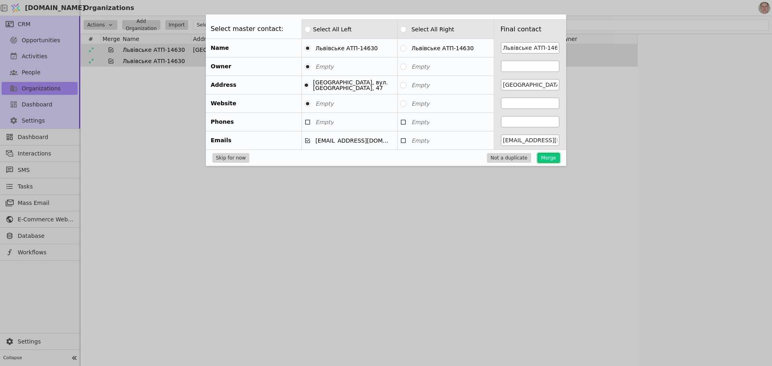
click at [554, 155] on button "Merge" at bounding box center [549, 158] width 22 height 10
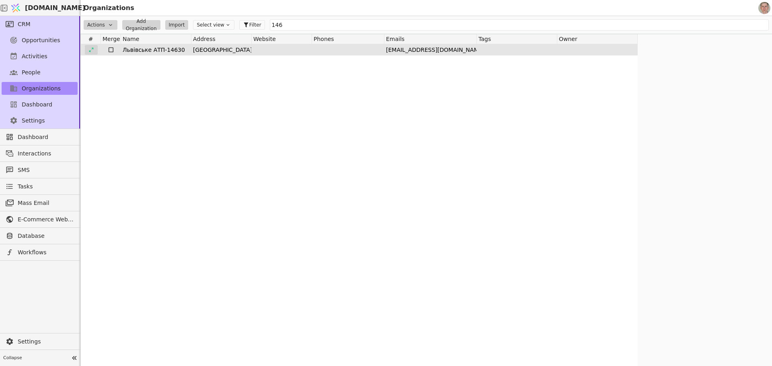
click at [92, 48] on icon at bounding box center [91, 50] width 6 height 6
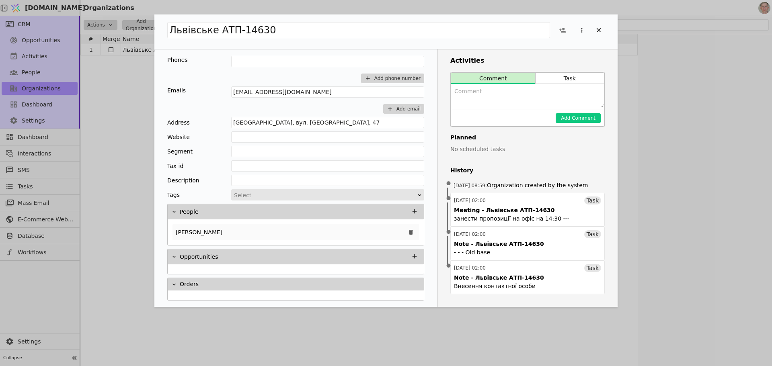
click at [281, 230] on div "[PERSON_NAME]" at bounding box center [296, 232] width 247 height 16
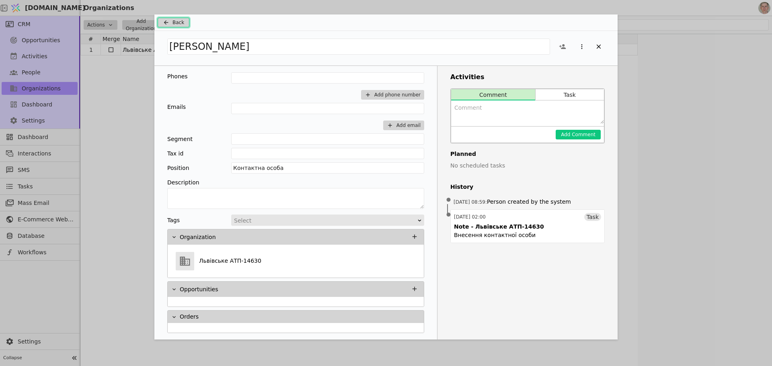
click at [170, 18] on button "Back" at bounding box center [174, 23] width 32 height 10
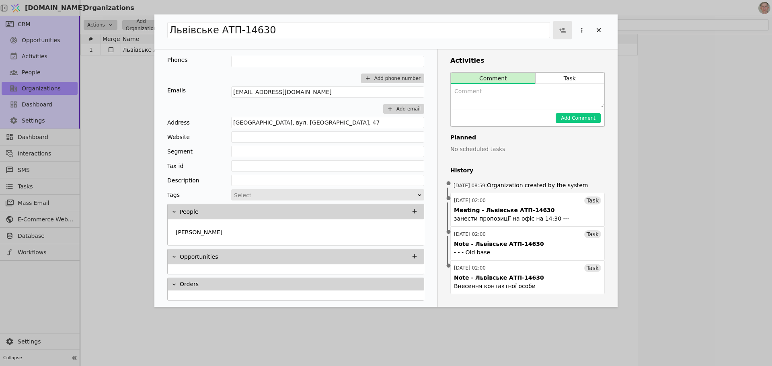
click at [561, 32] on icon "Add Opportunity" at bounding box center [562, 30] width 7 height 5
click at [554, 80] on span "[PERSON_NAME]" at bounding box center [563, 78] width 47 height 8
click at [601, 31] on icon "Add Opportunity" at bounding box center [598, 29] width 7 height 7
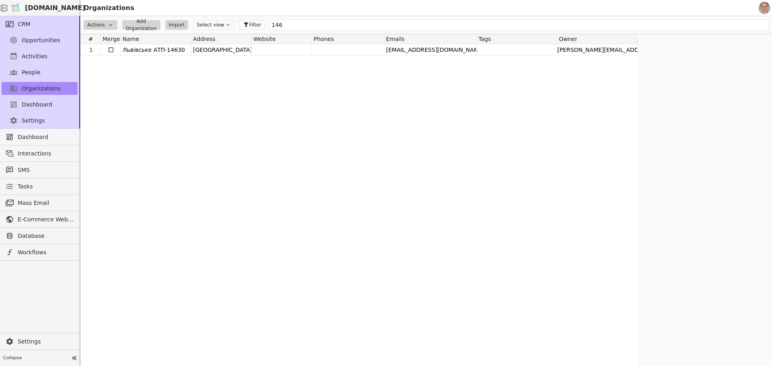
click at [0, 309] on html "[DOMAIN_NAME] Organizations CRM Opportunities Activities People Organizations D…" at bounding box center [386, 183] width 772 height 366
